Goal: Use online tool/utility: Use online tool/utility

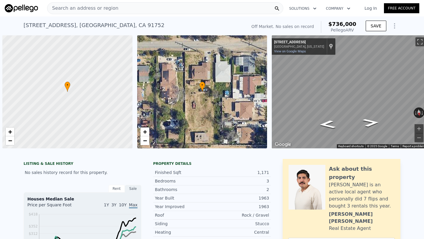
click at [72, 7] on span "Search an address or region" at bounding box center [82, 8] width 71 height 7
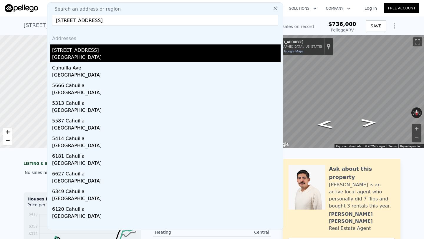
type input "[STREET_ADDRESS]"
click at [96, 48] on div "[STREET_ADDRESS]" at bounding box center [166, 48] width 229 height 9
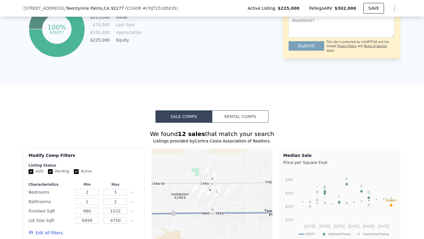
scroll to position [444, 0]
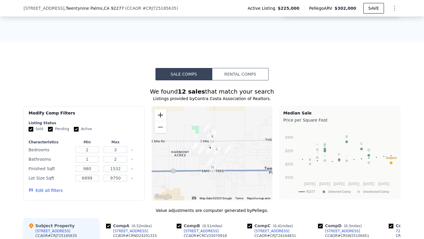
click at [161, 117] on button "Zoom in" at bounding box center [161, 115] width 12 height 12
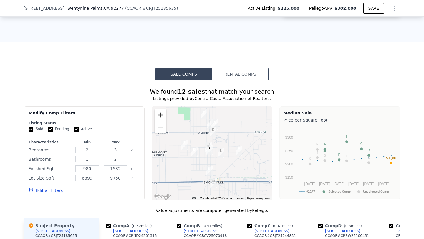
click at [161, 117] on button "Zoom in" at bounding box center [161, 115] width 12 height 12
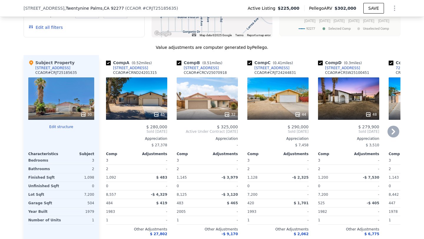
scroll to position [607, 0]
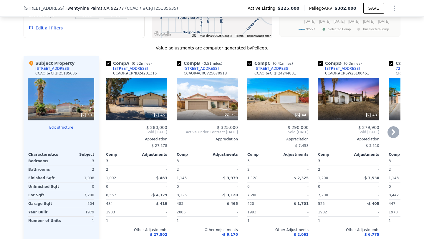
click at [143, 118] on div at bounding box center [136, 115] width 61 height 11
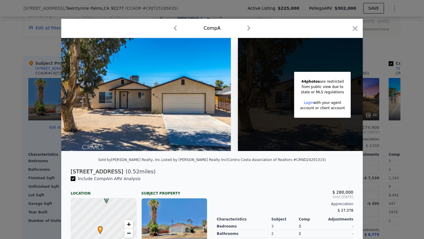
scroll to position [0, 47]
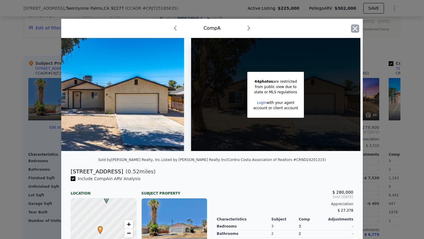
click at [356, 28] on icon "button" at bounding box center [355, 28] width 5 height 5
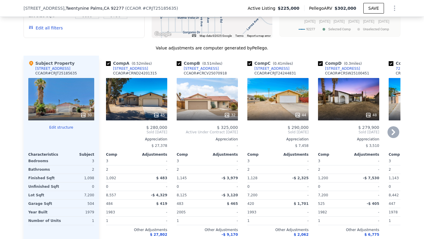
click at [336, 103] on div "48" at bounding box center [348, 99] width 61 height 42
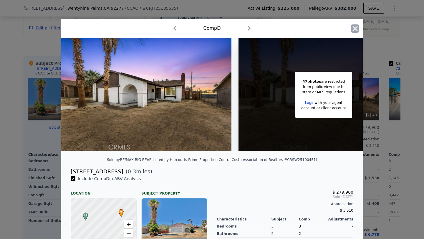
click at [352, 31] on icon "button" at bounding box center [355, 28] width 8 height 8
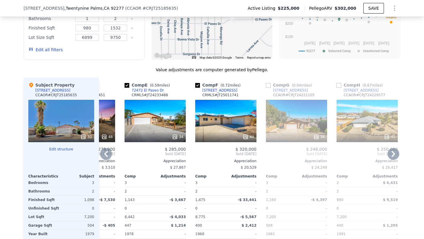
scroll to position [586, 0]
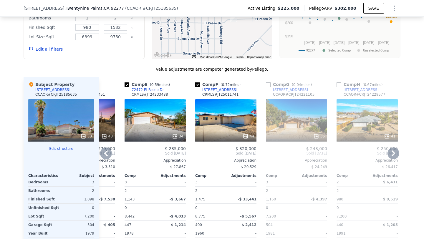
click at [304, 128] on div "36" at bounding box center [296, 120] width 61 height 42
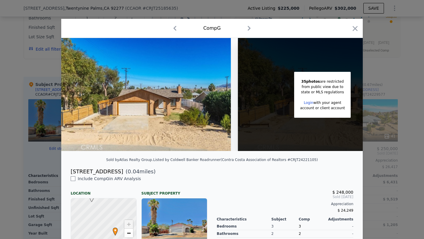
click at [351, 28] on div "Comp G" at bounding box center [212, 28] width 292 height 9
click at [354, 28] on icon "button" at bounding box center [355, 28] width 5 height 5
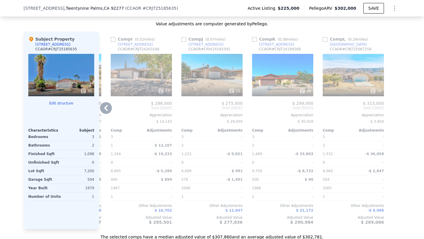
scroll to position [634, 0]
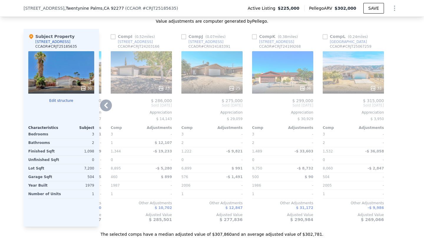
click at [220, 81] on div "25" at bounding box center [212, 72] width 61 height 42
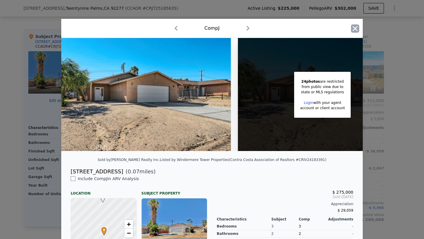
click at [354, 29] on icon "button" at bounding box center [355, 28] width 8 height 8
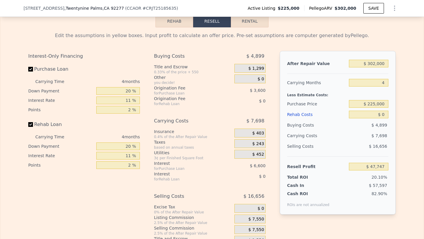
scroll to position [910, 0]
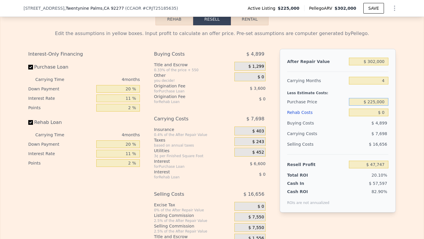
click at [382, 102] on input "$ 225,000" at bounding box center [368, 102] width 39 height 8
type input "$ 180,000"
type input "$ 94,937"
click at [383, 113] on input "$ 0" at bounding box center [368, 113] width 39 height 8
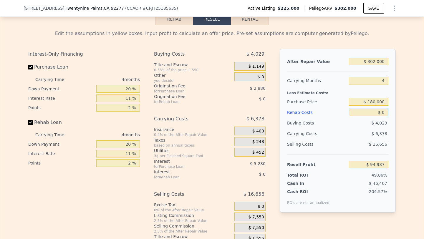
click at [383, 113] on input "$ 0" at bounding box center [368, 113] width 39 height 8
type input "$ 5"
type input "$ 94,932"
type input "$ 55"
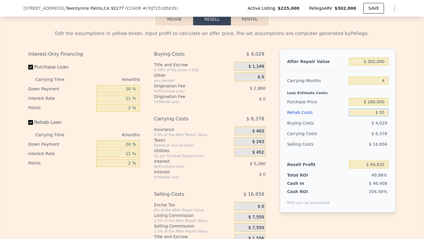
type input "$ 94,881"
type input "$ 5"
type input "$ 94,932"
type input "$ 55"
type input "$ 94,881"
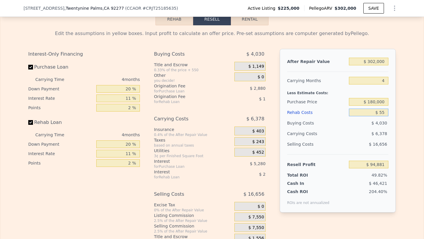
type input "$ 550"
type input "$ 94,362"
type input "$ 5,500"
type input "$ 89,189"
type input "$ 55,000"
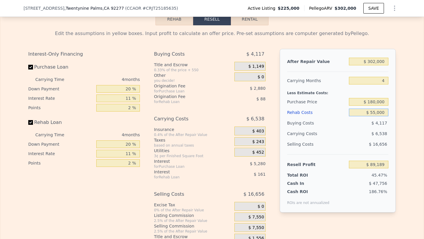
type input "$ 37,445"
type input "$ 55,000"
click at [374, 82] on input "4" at bounding box center [368, 81] width 39 height 8
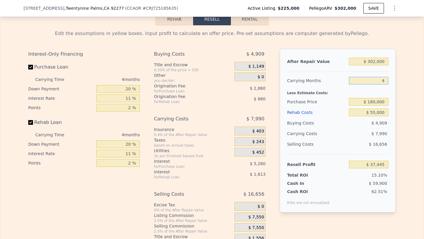
type input "6"
type input "$ 33,450"
type input "6"
click at [376, 61] on input "$ 302,000" at bounding box center [368, 62] width 39 height 8
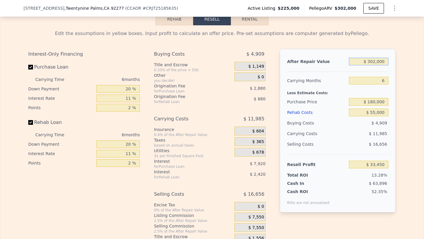
click at [376, 61] on input "$ 302,000" at bounding box center [368, 62] width 39 height 8
type input "$ 28"
type input "-$ 251,814"
type input "$ 280"
type input "-$ 251,576"
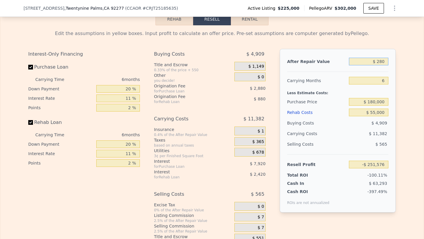
type input "$ 2,800"
type input "-$ 249,195"
type input "$ 28,000"
type input "-$ 225,389"
type input "$ 280,000"
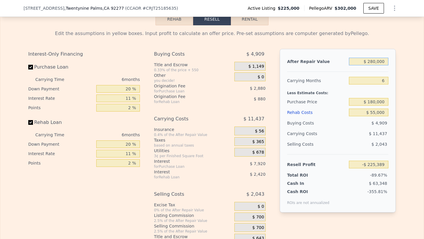
type input "$ 12,668"
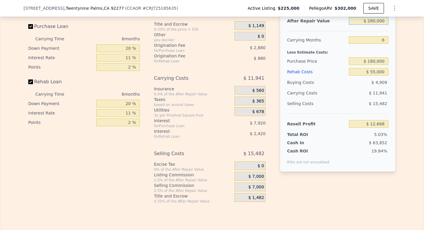
scroll to position [954, 0]
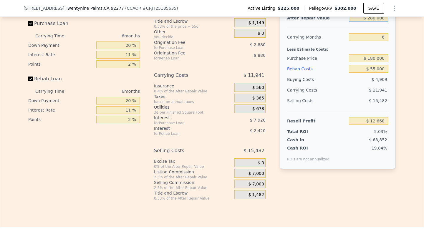
type input "$ 280,000"
click at [255, 182] on span "$ 7,000" at bounding box center [256, 184] width 16 height 5
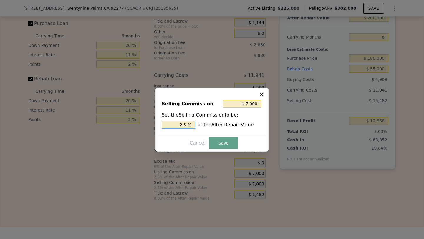
click at [174, 126] on input "2.5 %" at bounding box center [179, 125] width 34 height 8
type input "$ 0"
type input "0 %"
click at [227, 141] on button "Save" at bounding box center [223, 143] width 29 height 12
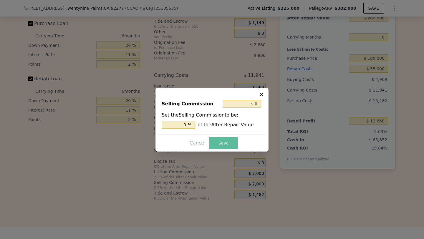
type input "$ 19,668"
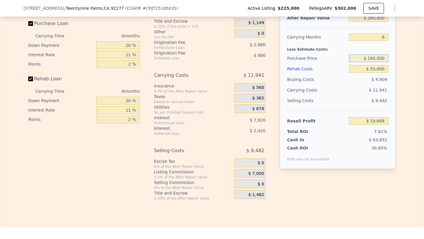
click at [375, 59] on input "$ 180,000" at bounding box center [368, 59] width 39 height 8
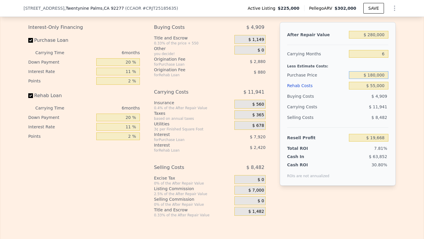
scroll to position [932, 0]
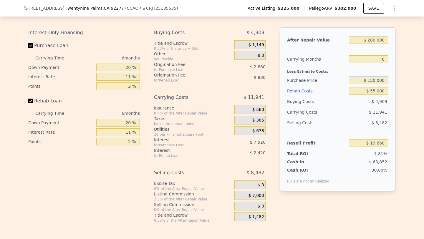
type input "$ 150,000"
click at [342, 111] on div "$ 11,941" at bounding box center [357, 112] width 62 height 11
type input "$ 51,567"
click at [375, 41] on input "$ 280,000" at bounding box center [368, 40] width 39 height 8
type input "$ 2,000"
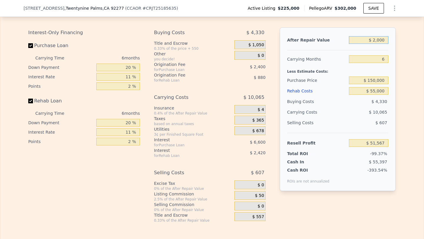
type input "-$ 218,002"
type input "$ 275,000"
type input "$ 46,718"
type input "$ 275,000"
click at [349, 108] on div "$ 10,611" at bounding box center [357, 112] width 62 height 11
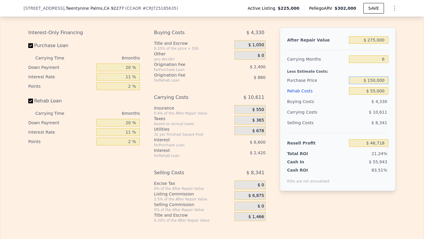
click at [376, 79] on input "$ 150,000" at bounding box center [368, 81] width 39 height 8
type input "$ 140,000"
click at [363, 110] on div "$ 10,611" at bounding box center [357, 112] width 62 height 11
type input "$ 57,350"
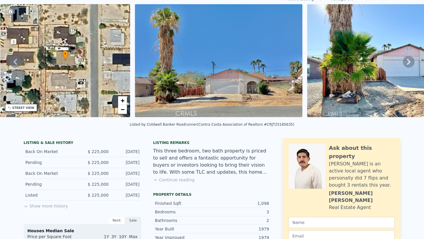
scroll to position [0, 0]
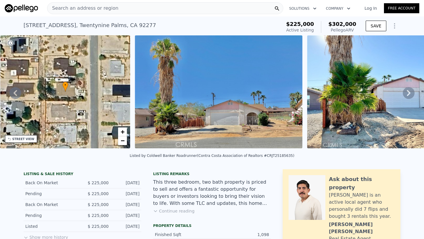
click at [98, 7] on span "Search an address or region" at bounding box center [82, 8] width 71 height 7
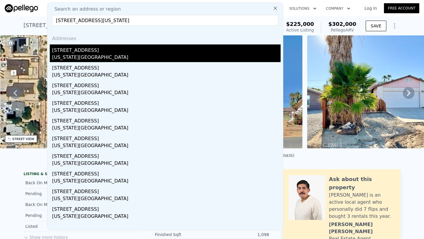
type input "[STREET_ADDRESS][US_STATE]"
click at [147, 55] on div "[US_STATE][GEOGRAPHIC_DATA]" at bounding box center [166, 58] width 229 height 8
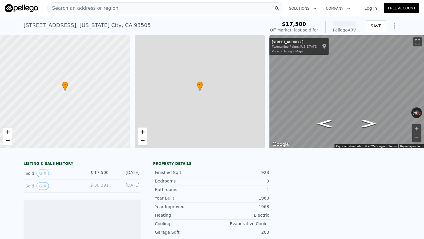
scroll to position [0, 2]
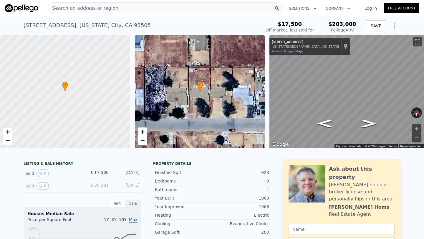
click at [103, 7] on span "Search an address or region" at bounding box center [82, 8] width 71 height 7
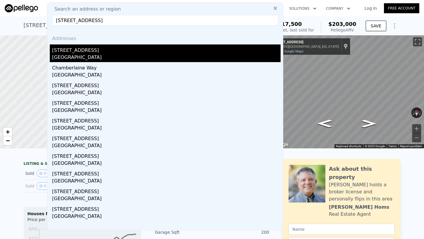
type input "[STREET_ADDRESS]"
click at [112, 54] on div "[GEOGRAPHIC_DATA]" at bounding box center [166, 58] width 229 height 8
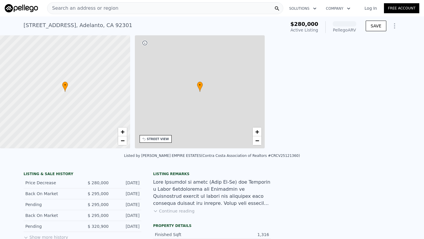
scroll to position [0, 137]
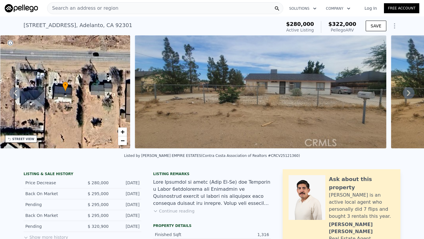
click at [72, 9] on span "Search an address or region" at bounding box center [82, 8] width 71 height 7
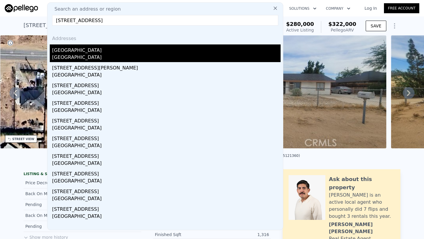
type input "[STREET_ADDRESS]"
click at [88, 49] on div "[GEOGRAPHIC_DATA]" at bounding box center [166, 48] width 229 height 9
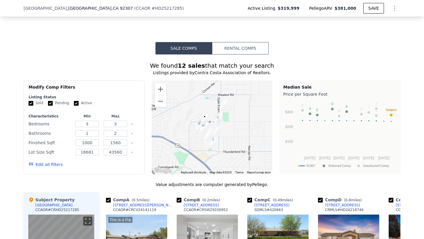
scroll to position [400, 0]
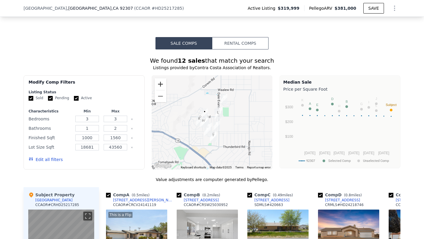
click at [157, 89] on button "Zoom in" at bounding box center [161, 84] width 12 height 12
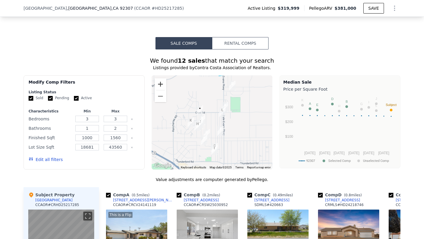
click at [157, 89] on button "Zoom in" at bounding box center [161, 84] width 12 height 12
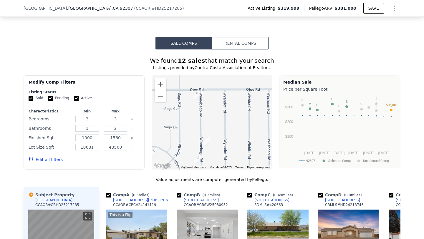
drag, startPoint x: 189, startPoint y: 103, endPoint x: 231, endPoint y: 117, distance: 44.4
click at [231, 117] on div at bounding box center [212, 122] width 121 height 94
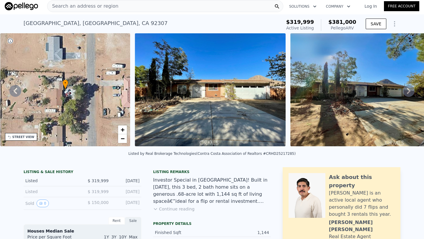
scroll to position [0, 0]
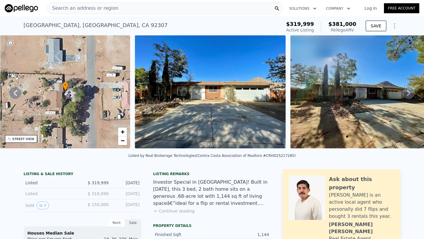
click at [91, 7] on span "Search an address or region" at bounding box center [82, 8] width 71 height 7
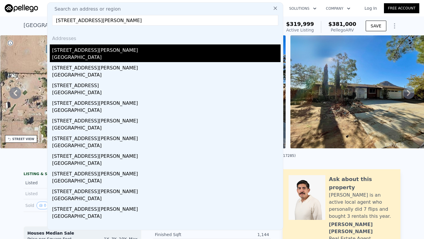
type input "[STREET_ADDRESS][PERSON_NAME]"
click at [117, 55] on div "[GEOGRAPHIC_DATA]" at bounding box center [166, 58] width 229 height 8
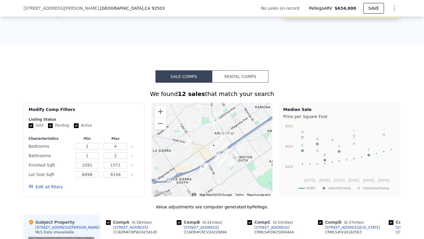
scroll to position [379, 0]
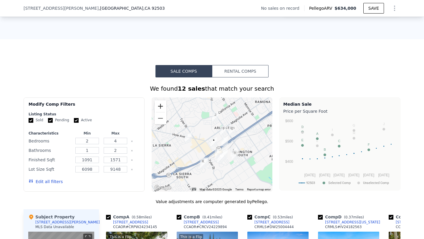
click at [158, 105] on button "Zoom in" at bounding box center [161, 106] width 12 height 12
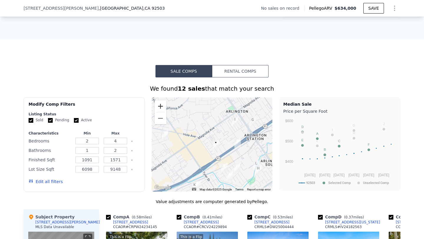
click at [158, 105] on button "Zoom in" at bounding box center [161, 106] width 12 height 12
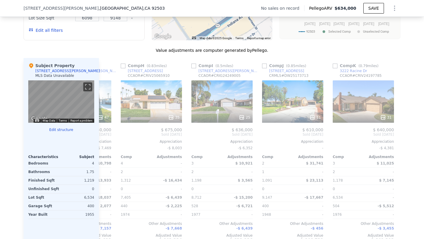
scroll to position [0, 481]
click at [239, 103] on div "25" at bounding box center [221, 101] width 61 height 42
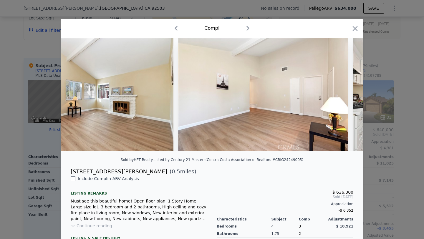
scroll to position [0, 943]
click at [354, 29] on icon "button" at bounding box center [355, 28] width 8 height 8
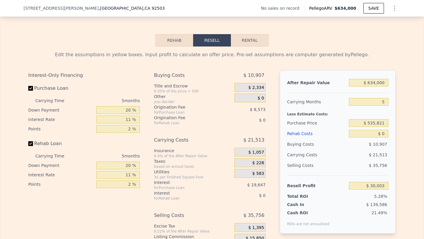
scroll to position [819, 0]
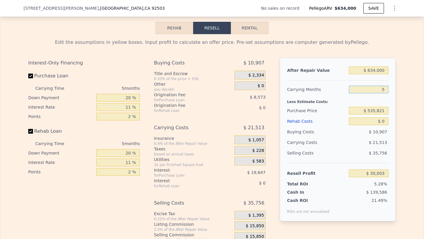
click at [380, 87] on input "5" at bounding box center [368, 90] width 39 height 8
type input "6"
type input "$ 25,701"
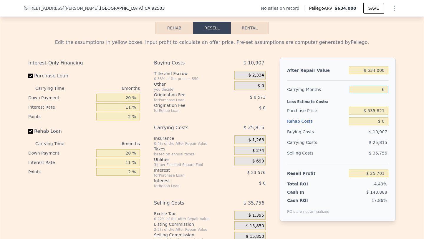
type input "6"
click at [371, 109] on input "$ 535,821" at bounding box center [368, 111] width 39 height 8
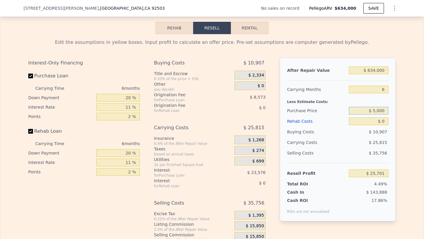
type input "$ 50,000"
type input "5"
type input "$ 535,821"
type input "$ 30,003"
click at [380, 112] on input "$ 535,821" at bounding box center [368, 111] width 39 height 8
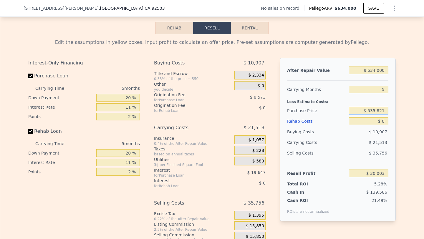
click at [380, 112] on input "$ 535,821" at bounding box center [368, 111] width 39 height 8
type input "$ 500,000"
click at [377, 68] on input "$ 634,000" at bounding box center [368, 71] width 39 height 8
type input "$ 67,826"
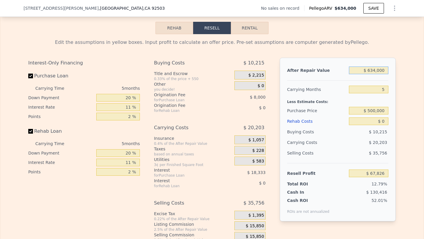
click at [377, 68] on input "$ 634,000" at bounding box center [368, 71] width 39 height 8
click at [378, 123] on input "$ 0" at bounding box center [368, 122] width 39 height 8
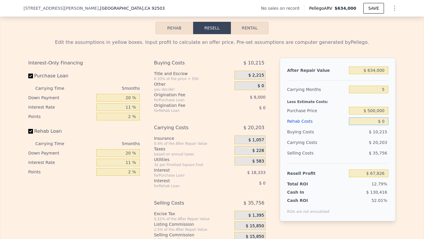
click at [378, 123] on input "$ 0" at bounding box center [368, 122] width 39 height 8
type input "$ 7"
type input "$ 67,819"
type input "$ 75"
type input "$ 67,745"
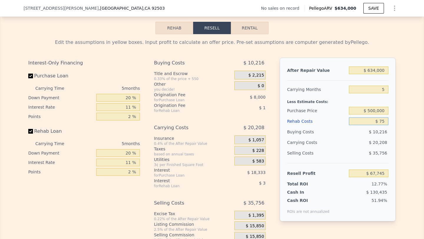
type input "$ 750"
type input "$ 67,034"
type input "$ 7,500"
type input "$ 59,931"
type input "$ 75,000"
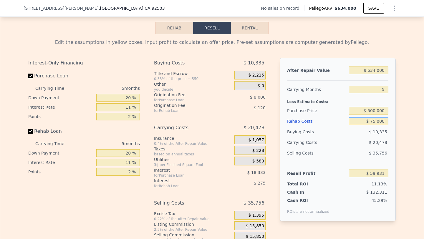
type input "-$ 11,124"
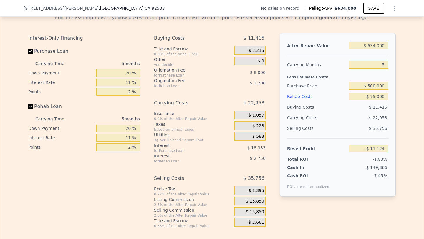
scroll to position [848, 0]
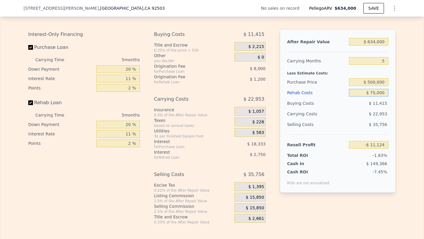
type input "$ 75,000"
click at [253, 207] on span "$ 15,850" at bounding box center [255, 208] width 18 height 5
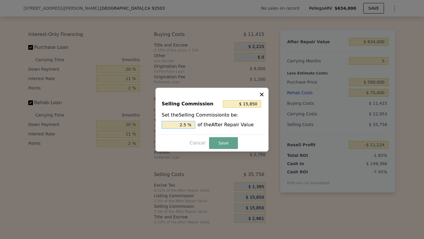
click at [181, 122] on input "2.5 %" at bounding box center [179, 125] width 34 height 8
type input "$ 0"
type input "0 %"
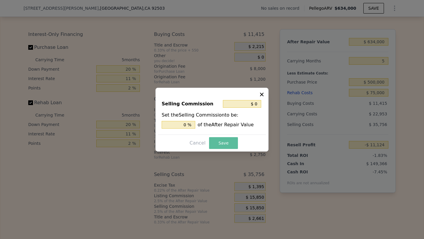
click at [225, 141] on button "Save" at bounding box center [223, 143] width 29 height 12
type input "$ 4,726"
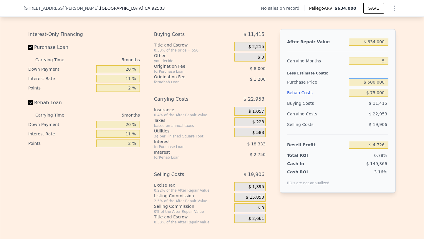
click at [377, 80] on input "$ 500,000" at bounding box center [368, 82] width 39 height 8
type input "$ 435,000"
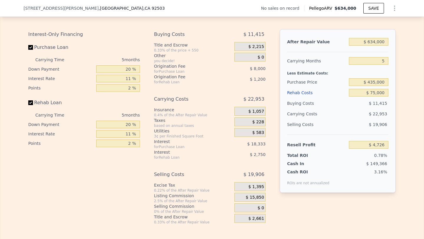
click at [381, 113] on span "$ 22,953" at bounding box center [378, 114] width 18 height 5
type input "$ 73,367"
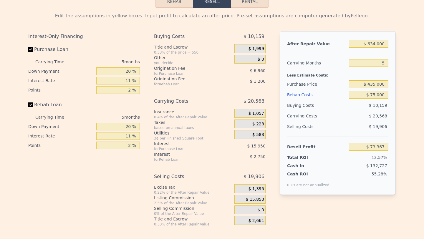
scroll to position [0, 0]
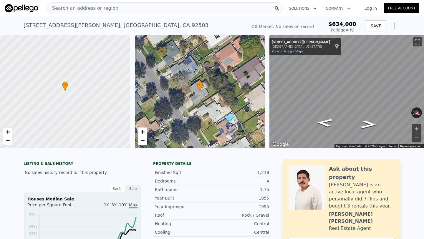
click at [99, 7] on span "Search an address or region" at bounding box center [82, 8] width 71 height 7
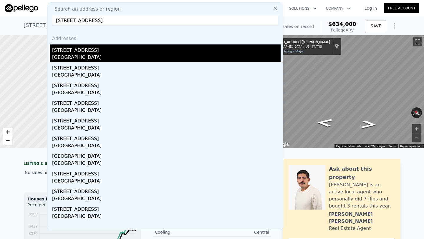
type input "[STREET_ADDRESS]"
click at [104, 55] on div "[GEOGRAPHIC_DATA]" at bounding box center [166, 58] width 229 height 8
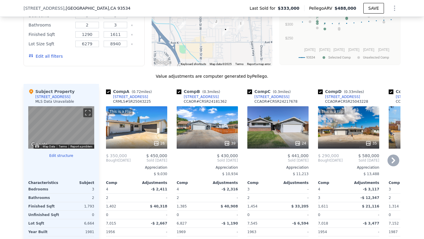
scroll to position [536, 0]
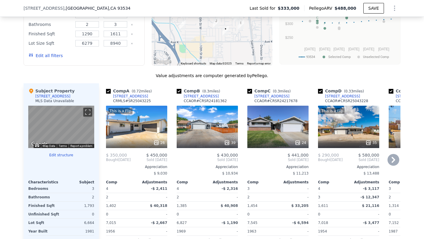
click at [154, 140] on div at bounding box center [136, 143] width 61 height 11
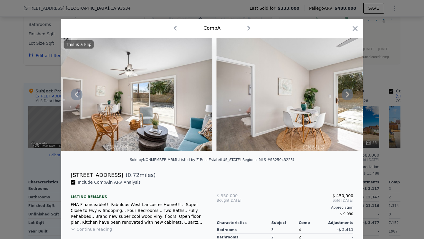
scroll to position [1, 0]
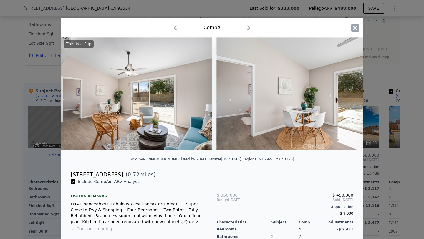
click at [359, 27] on icon "button" at bounding box center [355, 28] width 8 height 8
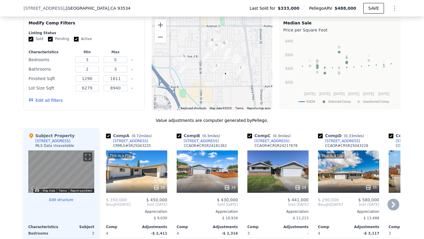
scroll to position [525, 0]
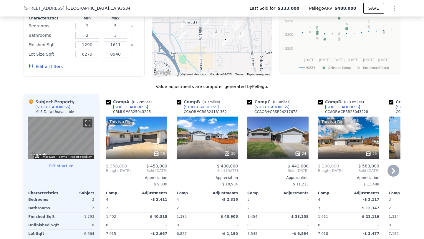
click at [215, 132] on div "39" at bounding box center [207, 138] width 61 height 42
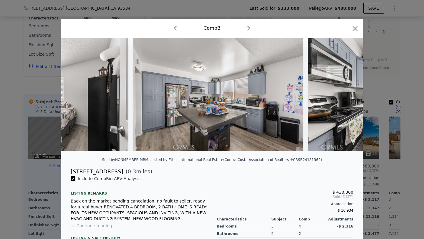
scroll to position [0, 3418]
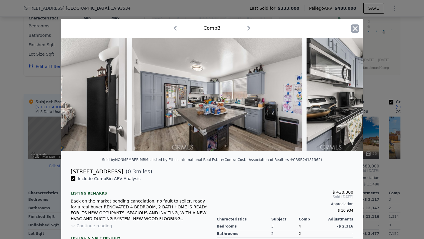
click at [359, 26] on icon "button" at bounding box center [355, 28] width 8 height 8
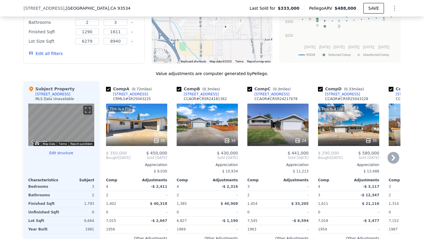
scroll to position [542, 0]
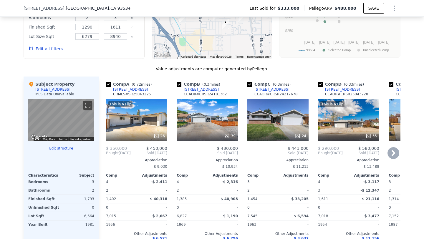
click at [288, 128] on div "24" at bounding box center [278, 120] width 61 height 42
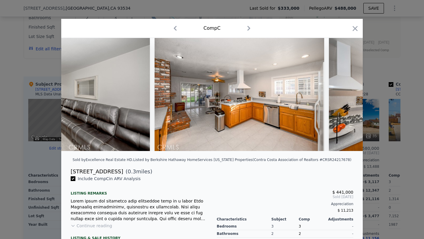
scroll to position [0, 812]
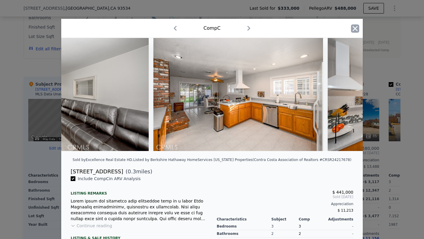
click at [352, 26] on icon "button" at bounding box center [355, 28] width 8 height 8
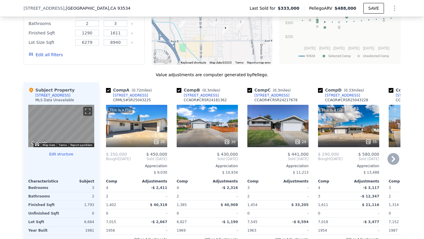
scroll to position [538, 0]
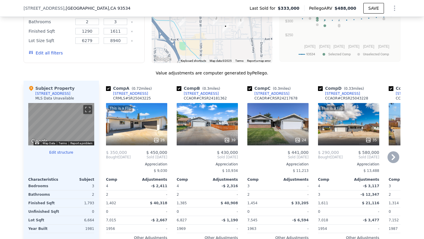
click at [347, 126] on div "This is a Flip 35" at bounding box center [348, 124] width 61 height 42
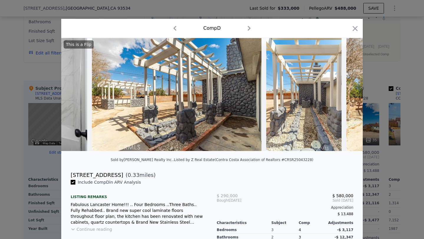
scroll to position [0, 4753]
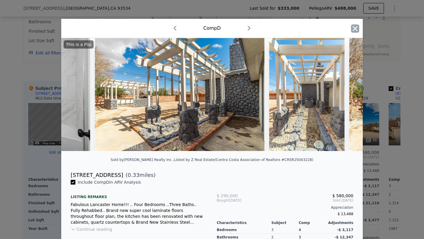
click at [354, 32] on icon "button" at bounding box center [355, 28] width 8 height 8
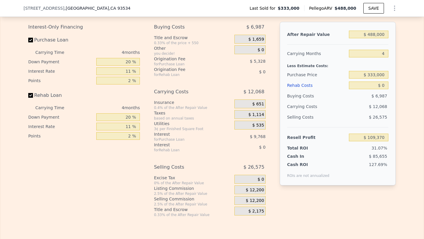
scroll to position [879, 0]
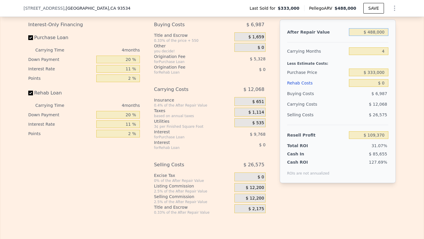
click at [381, 30] on input "$ 488,000" at bounding box center [368, 32] width 39 height 8
type input "$ 475"
type input "-$ 351,506"
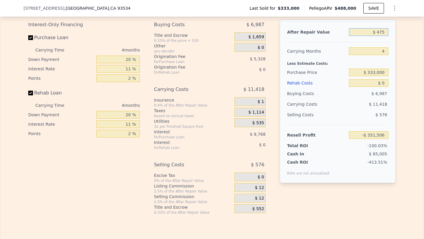
type input "$ 4,750"
type input "-$ 347,464"
type input "$ 475,000"
type input "$ 97,081"
type input "$ 475,000"
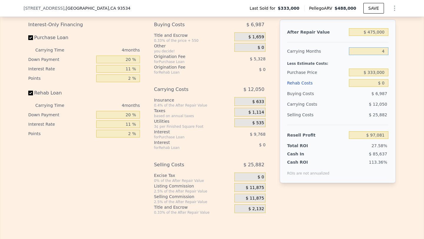
click at [378, 52] on input "4" at bounding box center [368, 51] width 39 height 8
type input "5"
type input "$ 94,067"
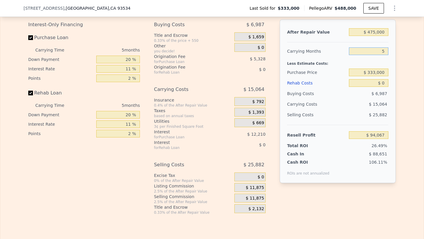
type input "5"
click at [375, 72] on input "$ 333,000" at bounding box center [368, 73] width 39 height 8
type input "$ 350,000"
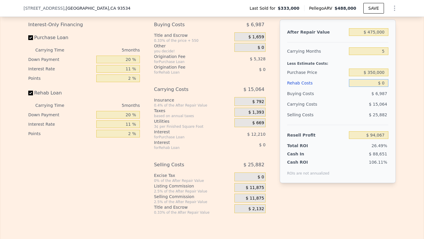
type input "$ 76,113"
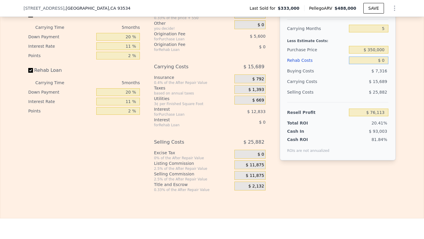
scroll to position [898, 0]
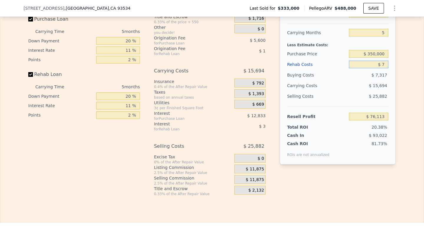
type input "$ 75"
type input "$ 76,032"
type input "$ 750"
type input "$ 75,321"
type input "$ 75,000"
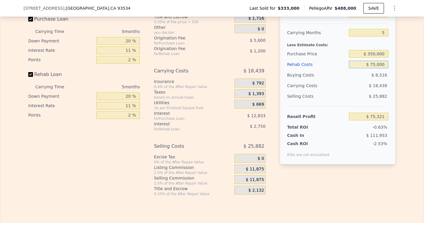
type input "-$ 2,837"
type input "$ 7,500"
type input "$ 68,218"
type input "$ 750"
type input "$ 75,321"
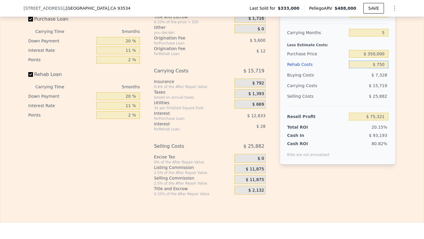
type input "$ 75"
type input "$ 76,032"
type input "$ 7"
type input "$ 76,106"
type input "$ 70"
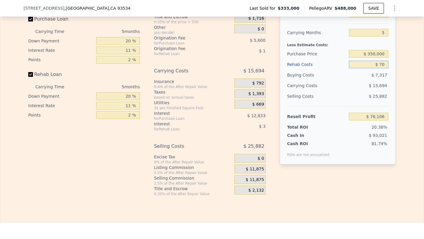
type input "$ 76,037"
type input "$ 700"
type input "$ 75,377"
type input "$ 7,000"
type input "$ 68,746"
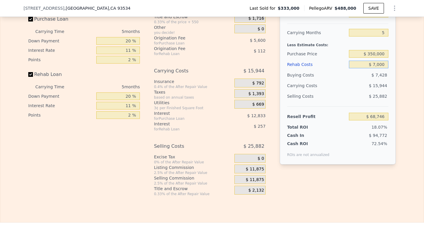
type input "$ 70,000"
type input "$ 2,428"
type input "$ 70,000"
click at [248, 181] on div "$ 11,875" at bounding box center [250, 179] width 31 height 9
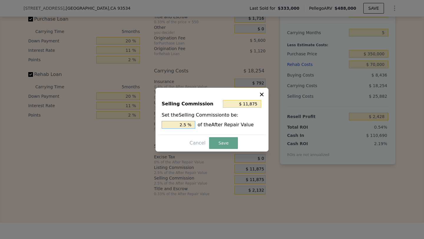
click at [177, 125] on input "2.5 %" at bounding box center [179, 125] width 34 height 8
type input "$ 0"
type input "0 %"
click at [220, 141] on button "Save" at bounding box center [223, 143] width 29 height 12
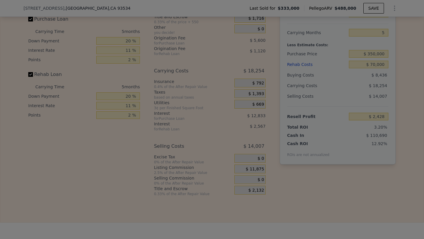
type input "$ 14,303"
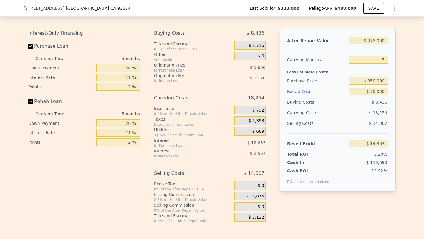
scroll to position [863, 0]
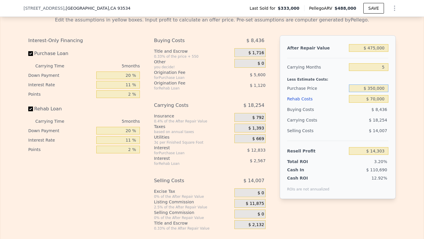
click at [379, 88] on input "$ 350,000" at bounding box center [368, 89] width 39 height 8
type input "$ 300,000"
click at [356, 119] on div "$ 18,254" at bounding box center [357, 120] width 62 height 11
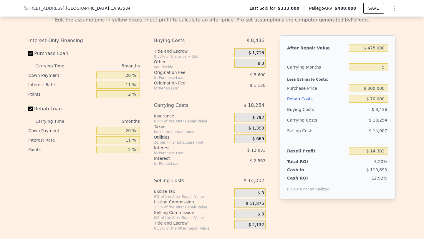
type input "$ 67,105"
type input "$ 488,000"
type input "4"
type input "$ 0"
type input "$ 109,370"
